Goal: Find specific page/section

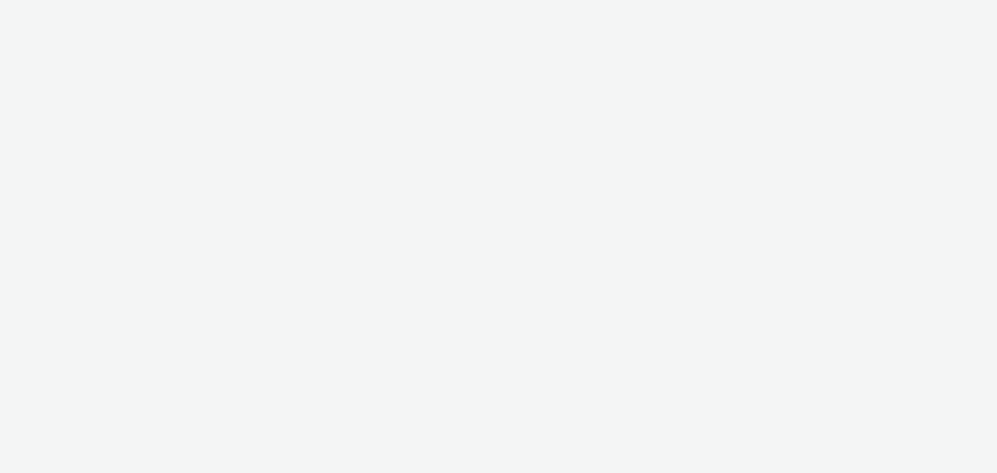
select select "79162ed7-0017-4339-93b0-3399b708648f"
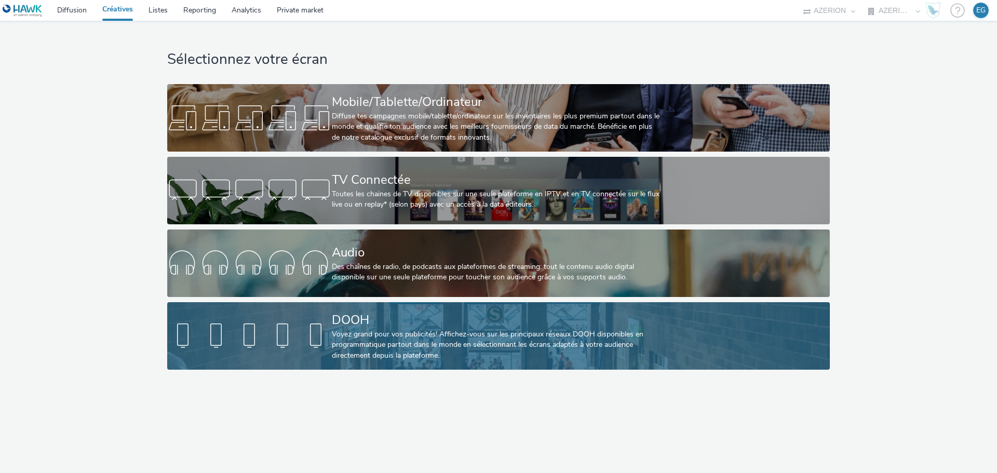
click at [395, 344] on div "Voyez grand pour vos publicités! Affichez-vous sur les principaux réseaux DOOH …" at bounding box center [496, 345] width 329 height 32
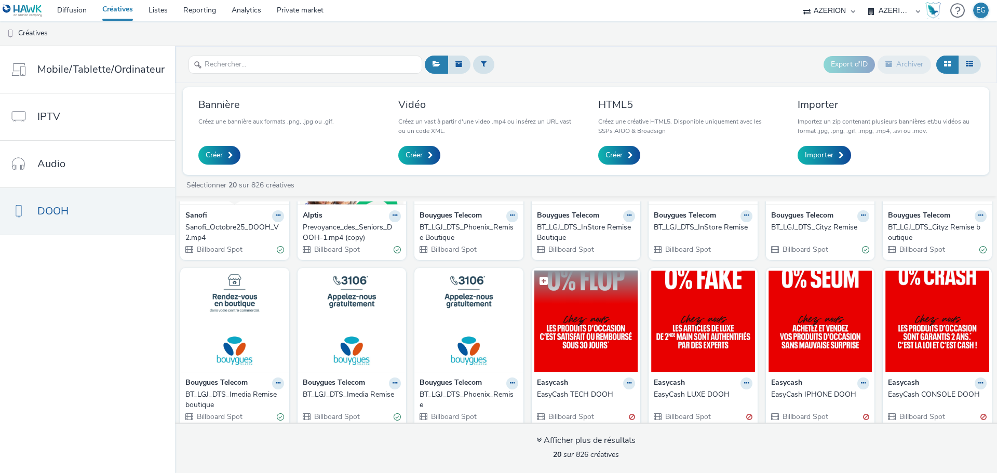
scroll to position [104, 0]
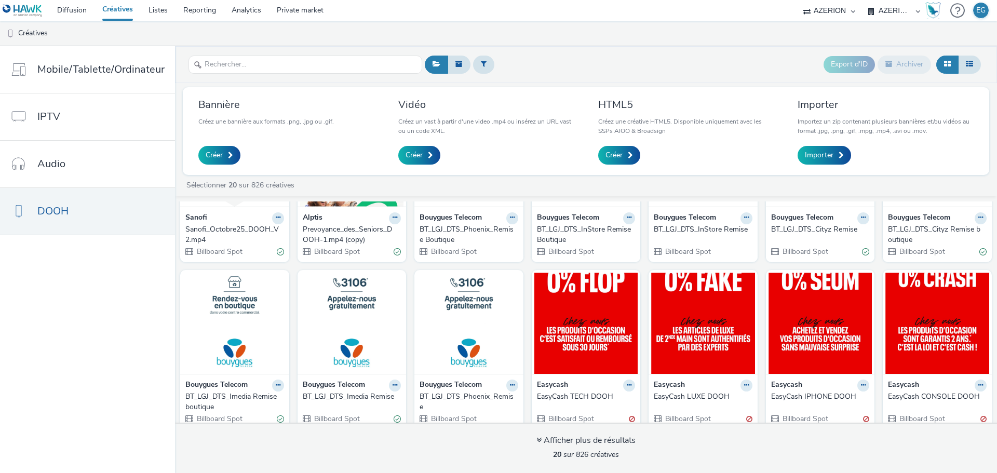
drag, startPoint x: 595, startPoint y: 302, endPoint x: 512, endPoint y: 67, distance: 249.1
click at [512, 67] on div "Export d'ID Archiver" at bounding box center [703, 64] width 562 height 25
drag, startPoint x: 812, startPoint y: 312, endPoint x: 586, endPoint y: 68, distance: 333.0
click at [586, 68] on div "Export d'ID Archiver" at bounding box center [703, 64] width 562 height 25
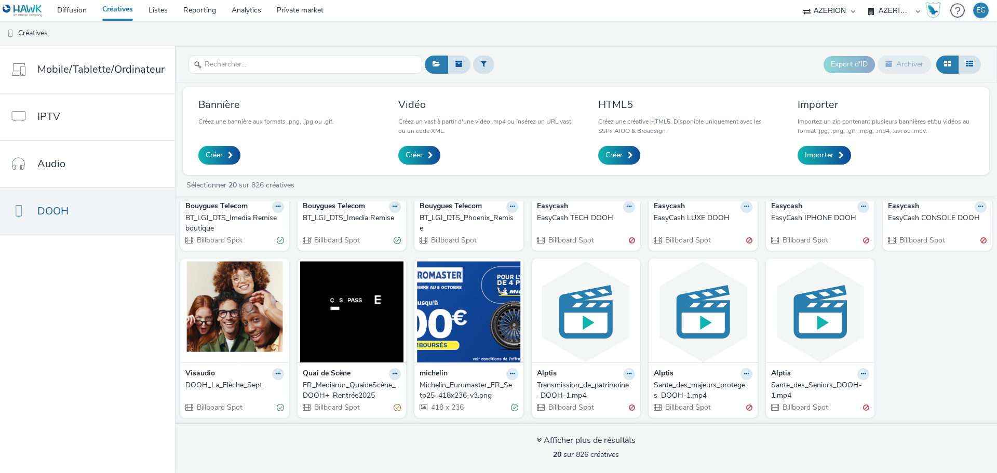
scroll to position [179, 0]
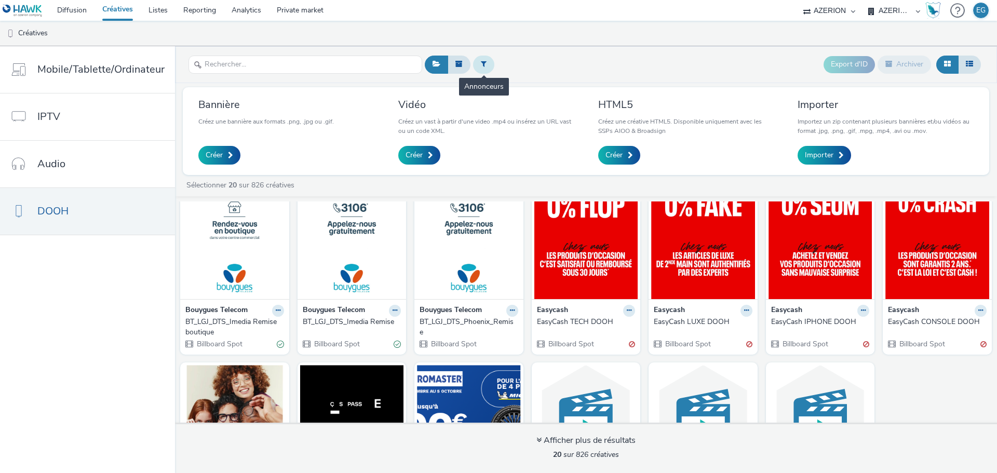
click at [483, 58] on button at bounding box center [483, 65] width 21 height 18
click at [530, 69] on div at bounding box center [536, 68] width 73 height 12
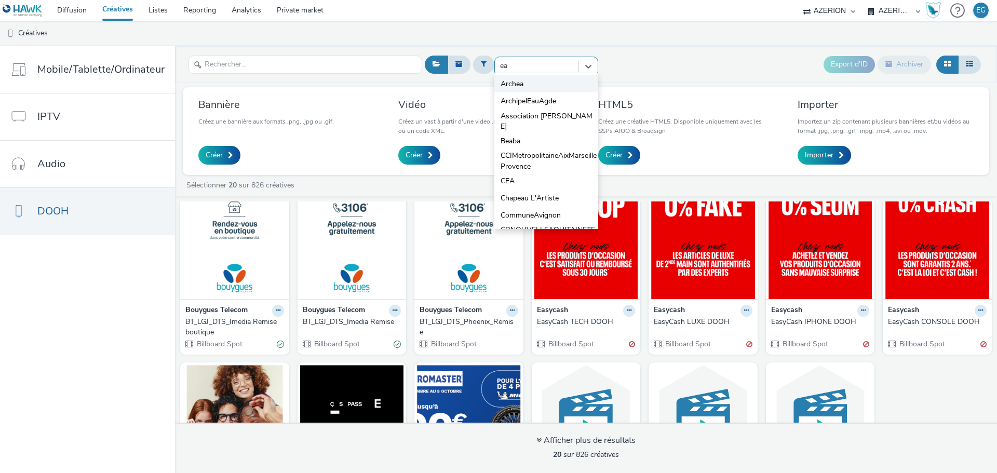
type input "eas"
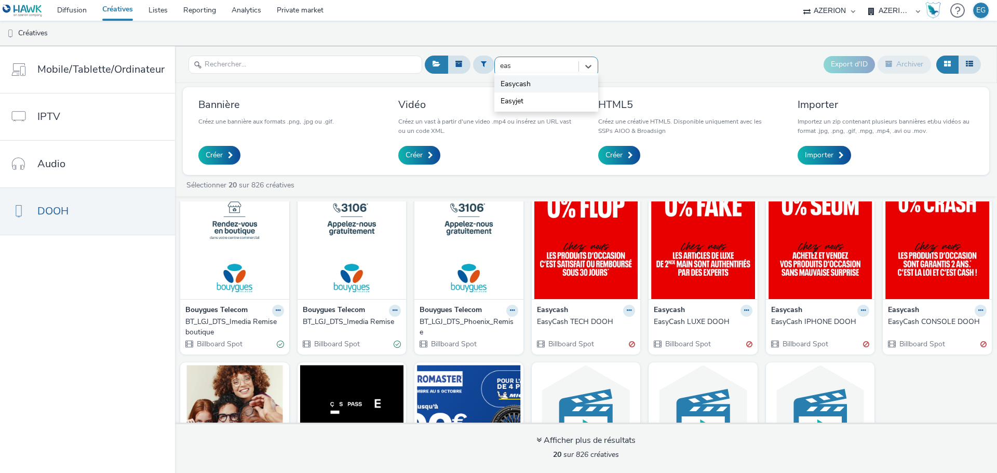
click at [534, 82] on li "Easycash" at bounding box center [547, 83] width 104 height 17
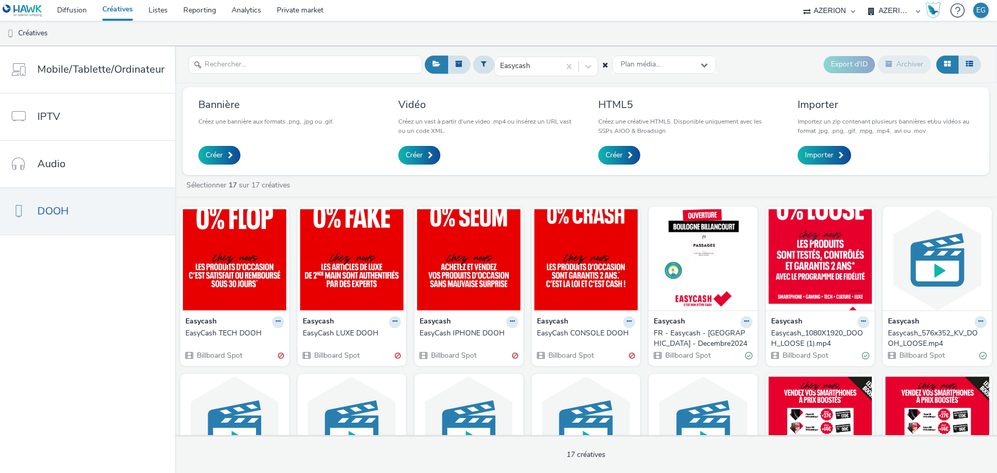
drag, startPoint x: 554, startPoint y: 83, endPoint x: 612, endPoint y: 33, distance: 77.0
click at [612, 33] on ul "Créatives" at bounding box center [498, 33] width 997 height 25
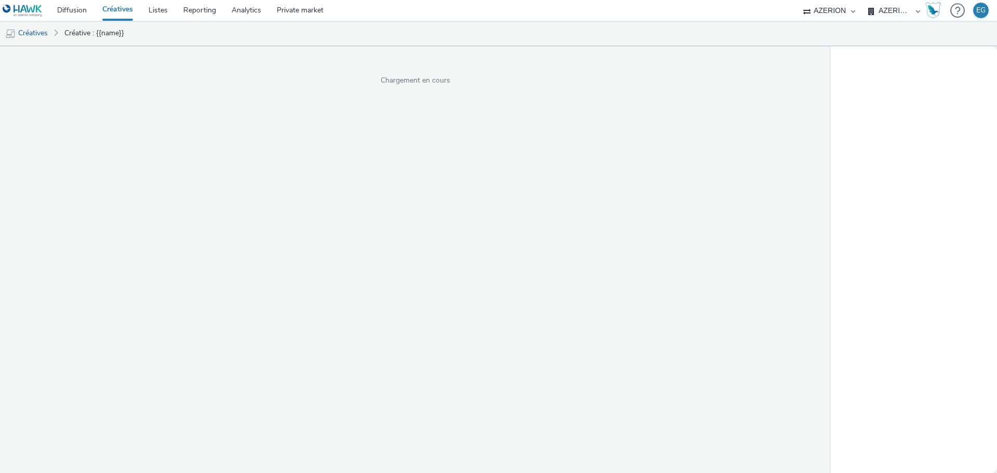
select select "79162ed7-0017-4339-93b0-3399b708648f"
